Goal: Task Accomplishment & Management: Manage account settings

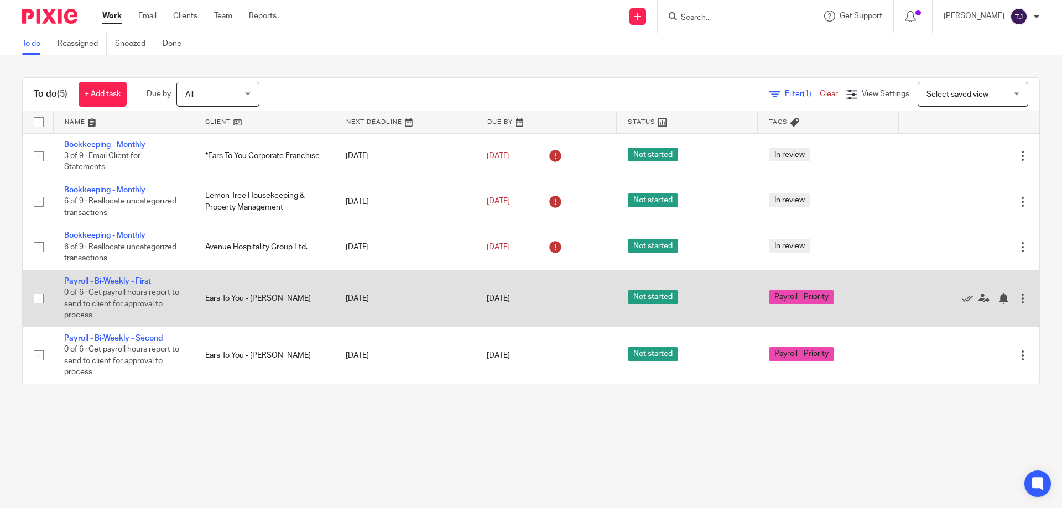
click at [1017, 296] on div at bounding box center [1022, 298] width 11 height 11
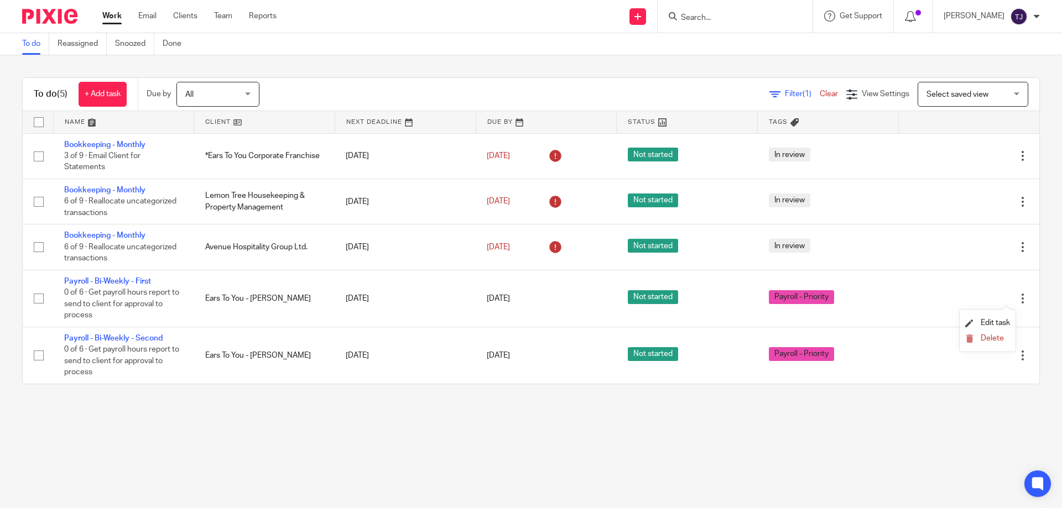
click at [982, 344] on li "Delete" at bounding box center [987, 339] width 45 height 14
click at [994, 337] on span "Delete" at bounding box center [992, 339] width 23 height 8
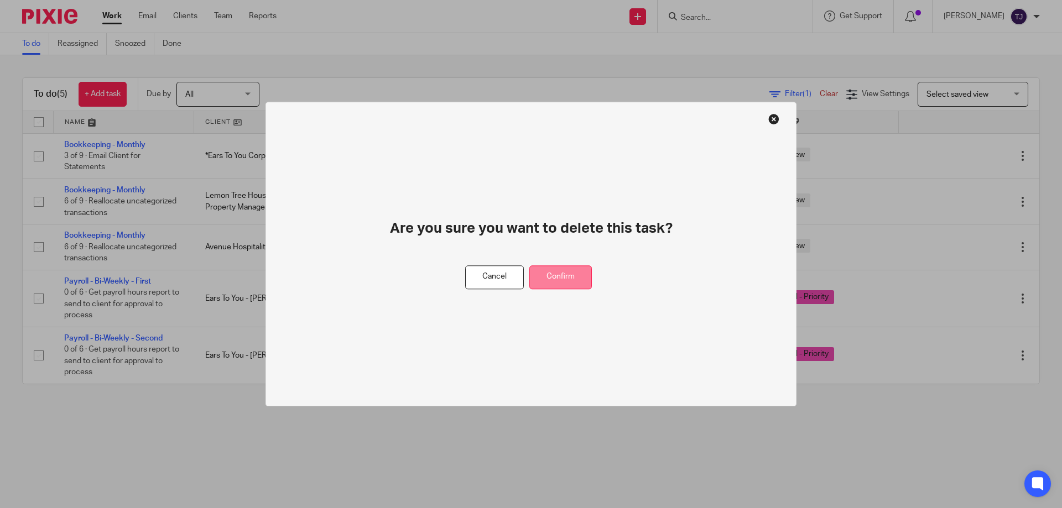
click at [572, 277] on button "Confirm" at bounding box center [560, 277] width 62 height 24
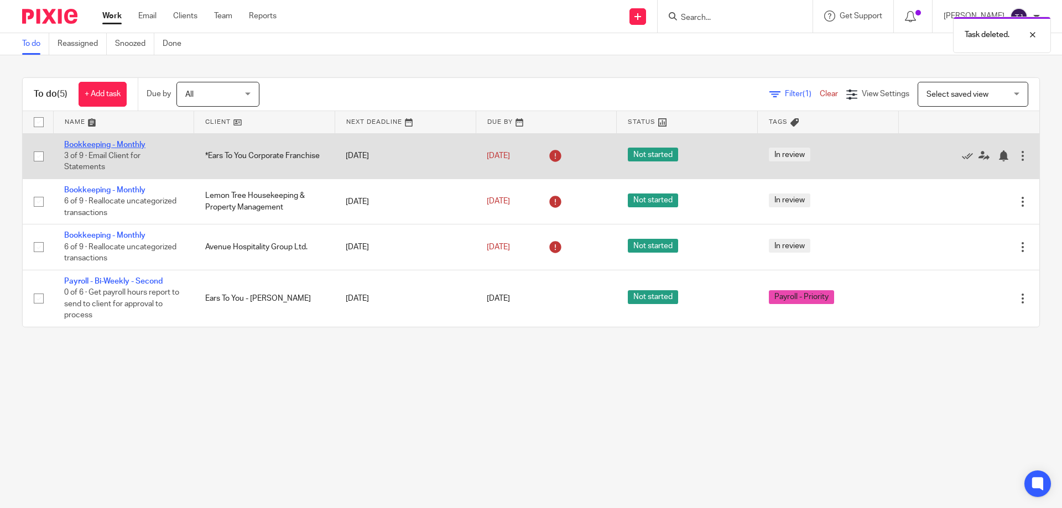
click at [84, 145] on link "Bookkeeping - Monthly" at bounding box center [104, 145] width 81 height 8
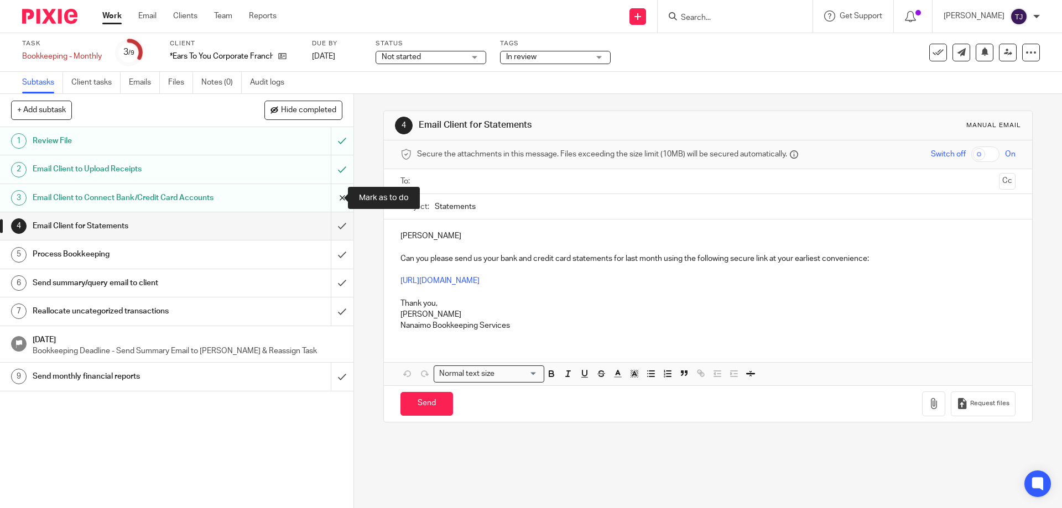
click at [326, 196] on input "submit" at bounding box center [176, 198] width 353 height 28
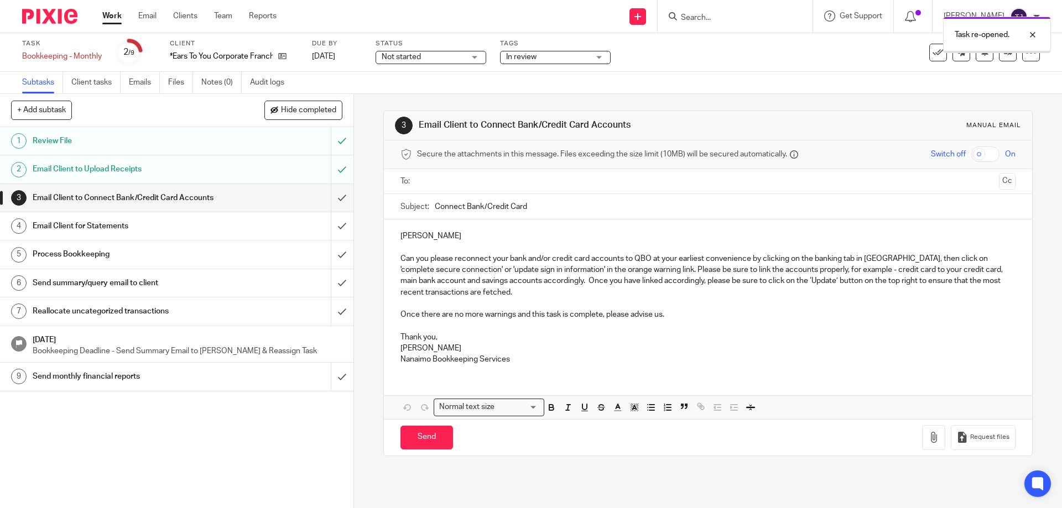
click at [466, 179] on input "text" at bounding box center [707, 181] width 573 height 13
type input "jeff"
click at [492, 183] on div at bounding box center [498, 182] width 13 height 17
click at [442, 187] on input "text" at bounding box center [707, 181] width 573 height 13
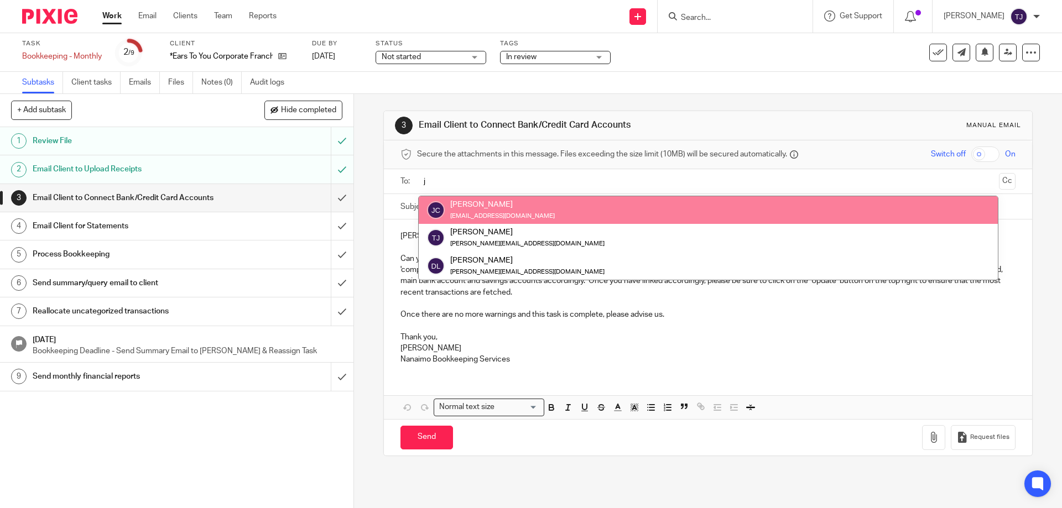
type input "j"
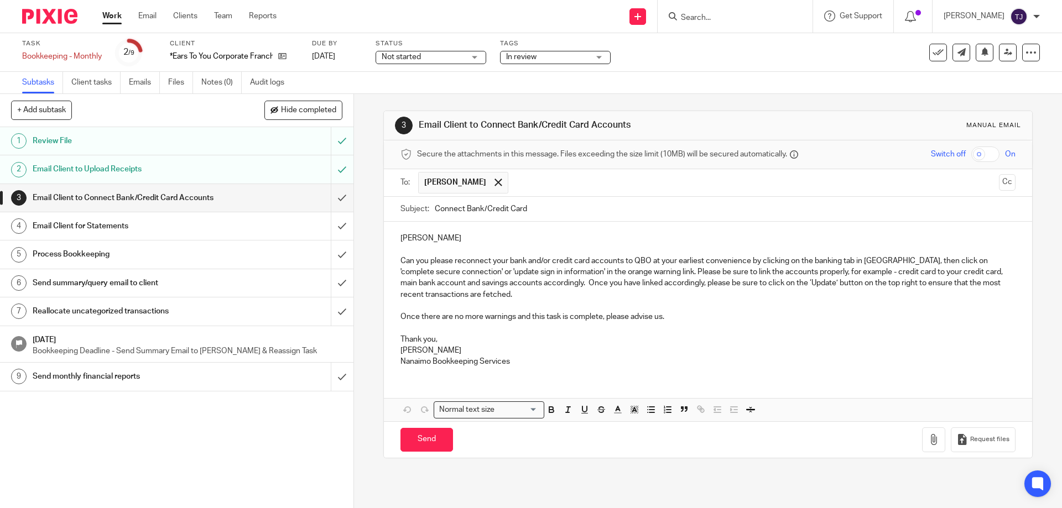
click at [557, 211] on input "Connect Bank/Credit Card" at bounding box center [725, 209] width 580 height 25
type input "Connect Bank/Credit Card - Franchise"
click at [526, 260] on p "Can you please reconnect your bank and/or credit card accounts to QBO at your e…" at bounding box center [707, 278] width 614 height 45
drag, startPoint x: 527, startPoint y: 262, endPoint x: 586, endPoint y: 260, distance: 59.2
click at [586, 260] on p "Can you please reconnect your bank and/or credit card accounts to QBO at your e…" at bounding box center [707, 278] width 614 height 45
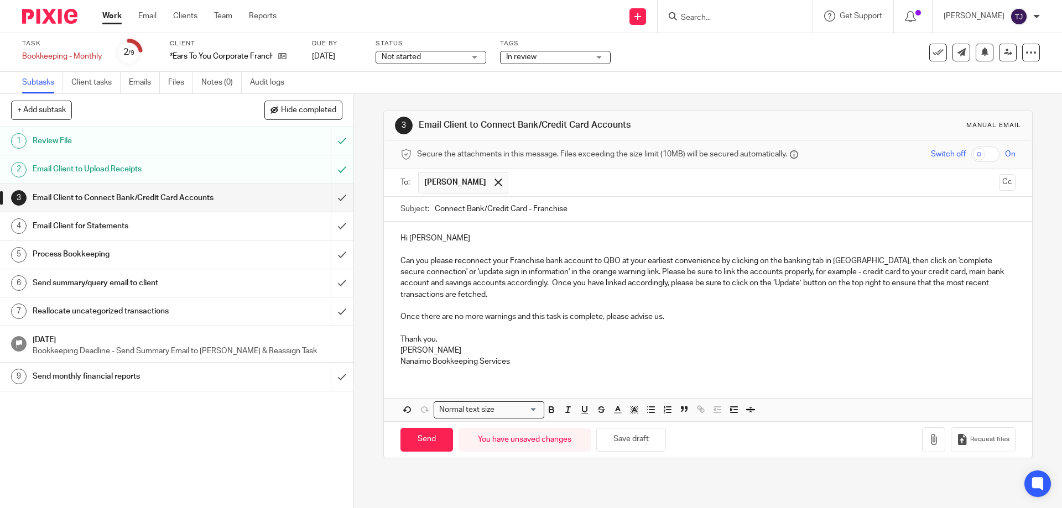
click at [716, 257] on p "Can you please reconnect your Franchise bank account to QBO at your earliest co…" at bounding box center [707, 278] width 614 height 45
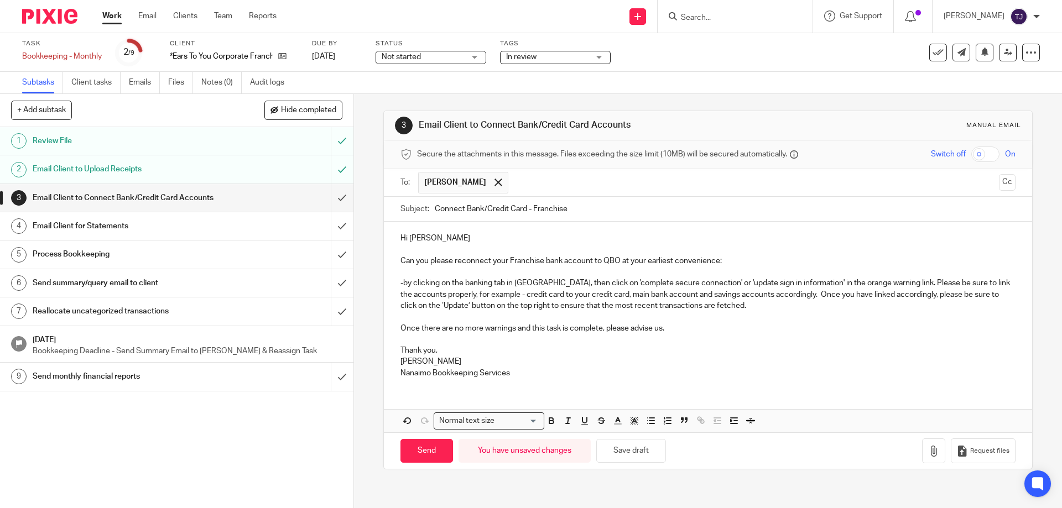
click at [736, 260] on p "Can you please reconnect your Franchise bank account to QBO at your earliest co…" at bounding box center [707, 261] width 614 height 11
click at [721, 262] on p "Can you please reconnect your Franchise bank account to QBO at your earliest co…" at bounding box center [707, 261] width 614 height 11
click at [421, 353] on p "Thank you," at bounding box center [707, 350] width 614 height 11
click at [414, 456] on input "Send" at bounding box center [426, 451] width 53 height 24
type input "Sent"
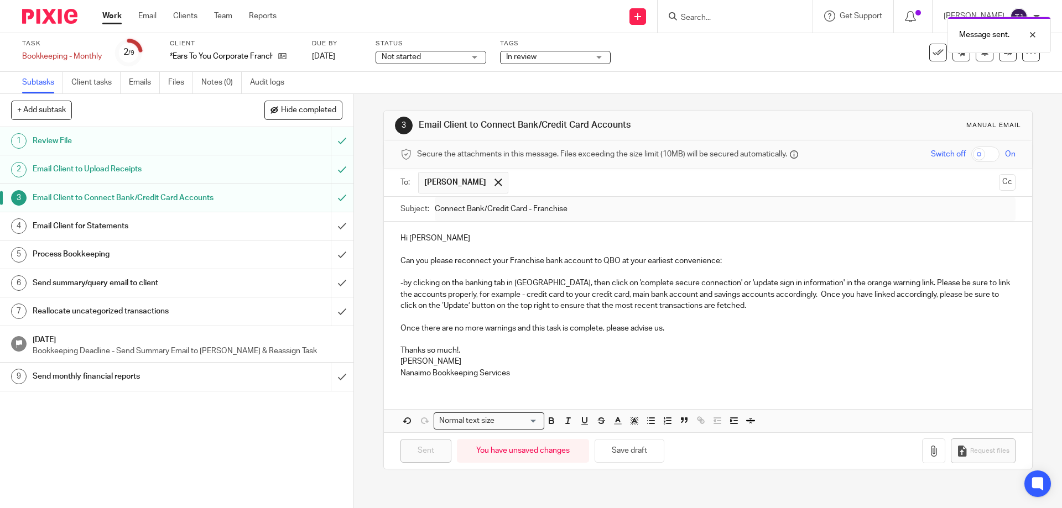
click at [232, 227] on div "Email Client for Statements" at bounding box center [176, 226] width 287 height 17
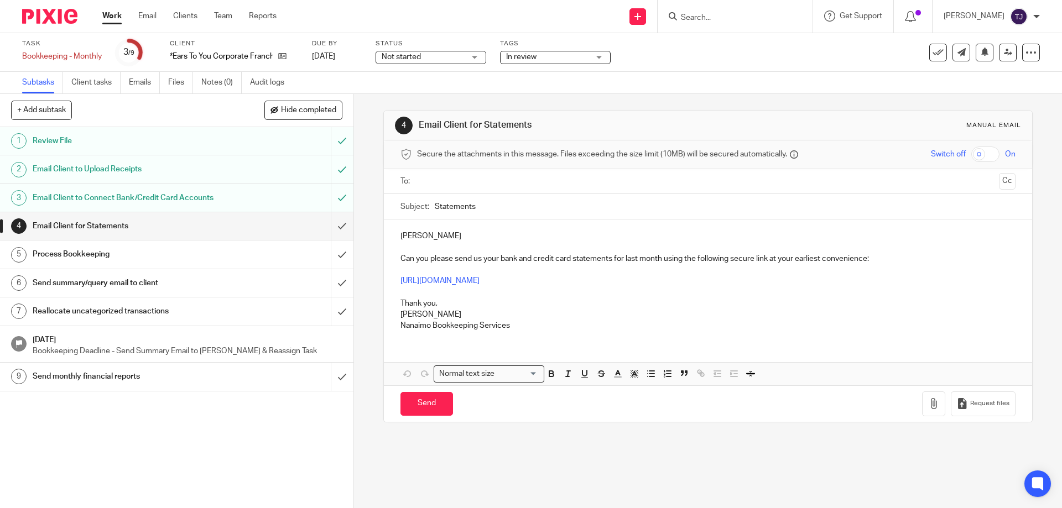
click at [431, 184] on input "text" at bounding box center [707, 181] width 573 height 13
click at [494, 206] on input "Statements" at bounding box center [725, 209] width 580 height 25
type input "Statements - Franchise"
click at [400, 236] on p "Jeff" at bounding box center [707, 238] width 614 height 11
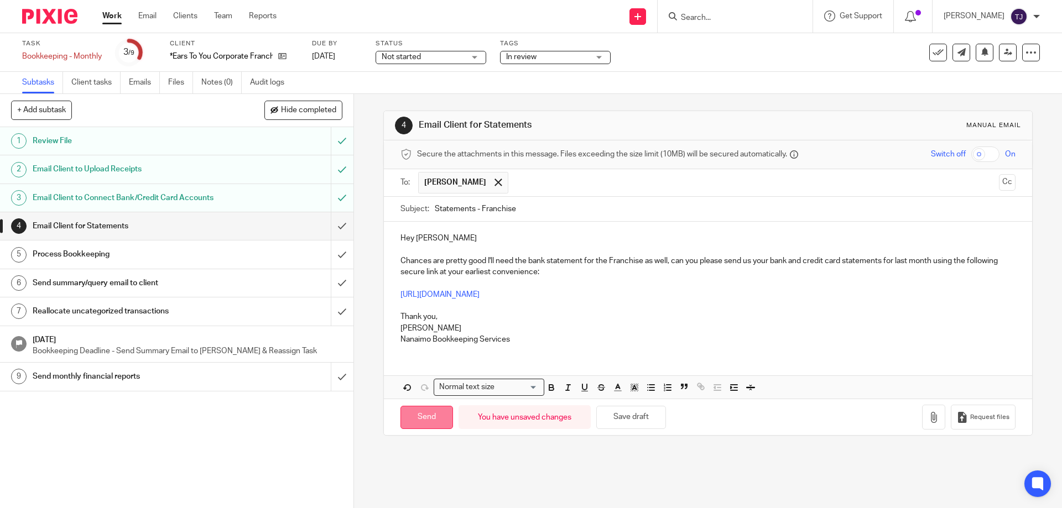
click at [415, 417] on input "Send" at bounding box center [426, 418] width 53 height 24
type input "Sent"
click at [56, 16] on img at bounding box center [49, 16] width 55 height 15
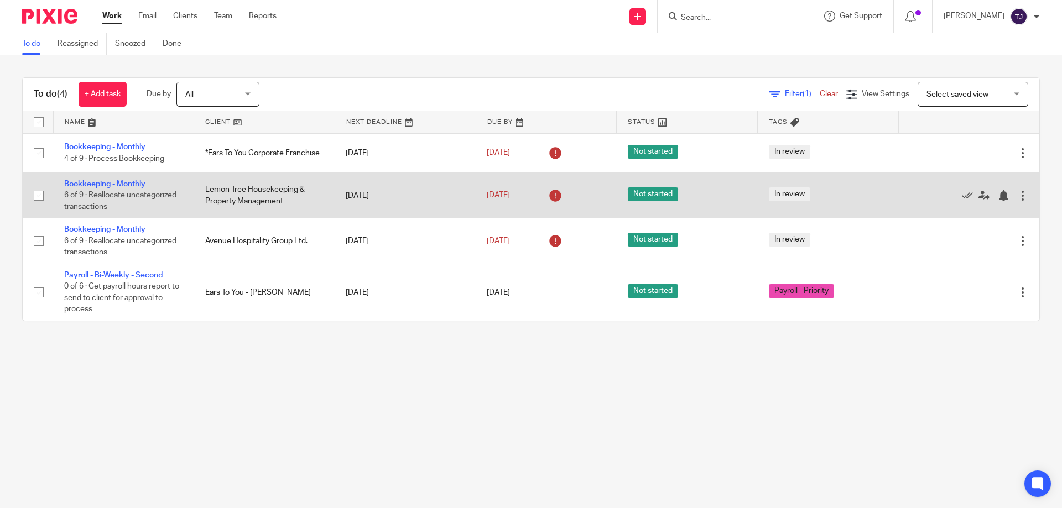
click at [116, 181] on link "Bookkeeping - Monthly" at bounding box center [104, 184] width 81 height 8
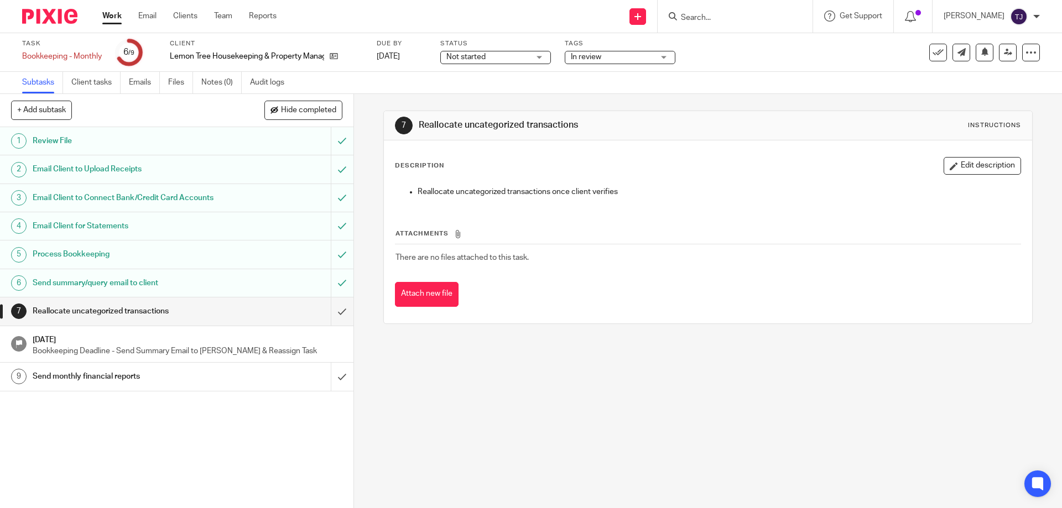
click at [43, 7] on div at bounding box center [45, 16] width 91 height 33
click at [44, 15] on img at bounding box center [49, 16] width 55 height 15
